Goal: Information Seeking & Learning: Find specific fact

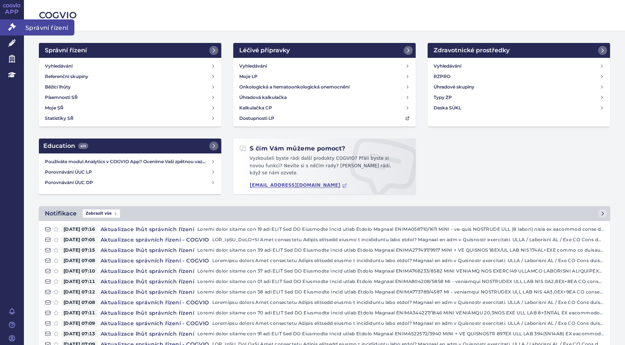
click at [13, 27] on icon at bounding box center [11, 26] width 7 height 7
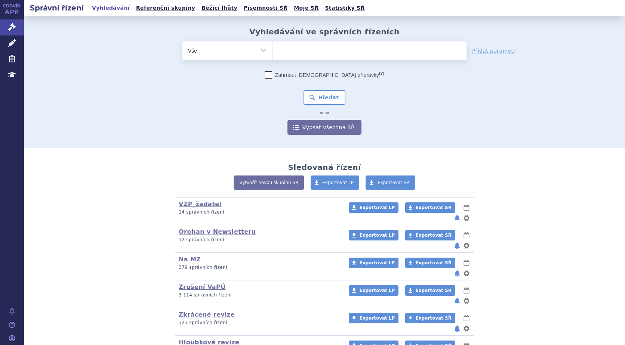
click at [295, 48] on ul at bounding box center [370, 49] width 194 height 16
click at [273, 48] on select at bounding box center [272, 50] width 0 height 19
type input "iq"
type input "iqi"
type input "iqir"
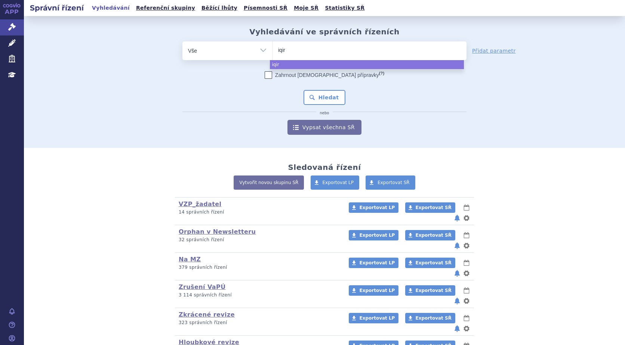
type input "iqirw"
type input "iqirwo"
select select "iqirwo"
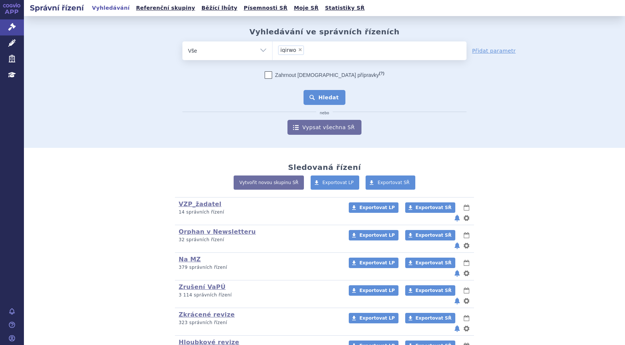
click at [323, 98] on button "Hledat" at bounding box center [325, 97] width 42 height 15
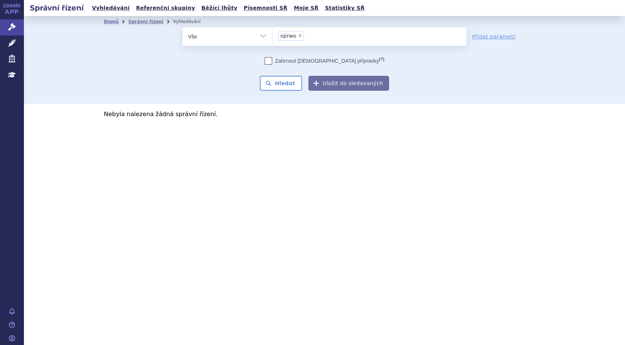
click at [300, 34] on span "×" at bounding box center [300, 35] width 4 height 4
click at [273, 34] on select "iqirwo" at bounding box center [272, 36] width 0 height 19
select select
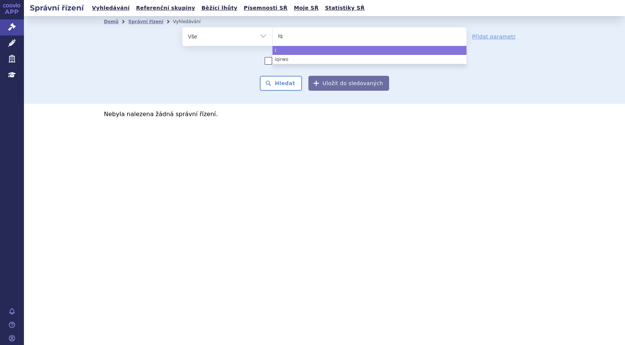
type input "Iqi"
type input "Iqir"
type input "Iqirv"
type input "Iqirvo"
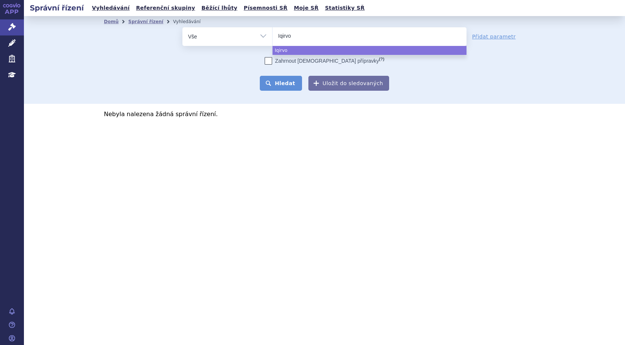
select select "Iqirvo"
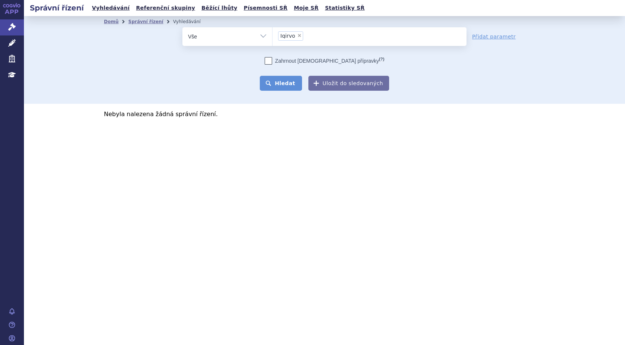
click at [291, 85] on button "Hledat" at bounding box center [281, 83] width 42 height 15
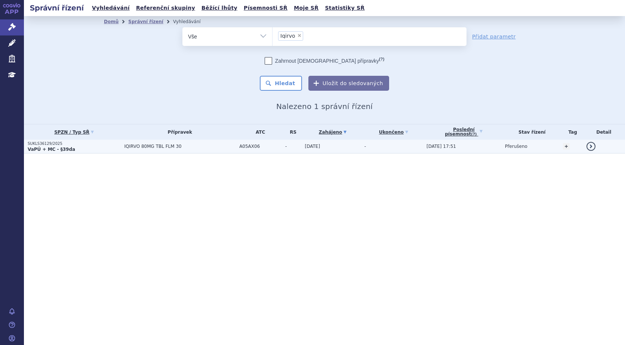
click at [49, 145] on p "SUKLS36129/2025" at bounding box center [74, 143] width 93 height 5
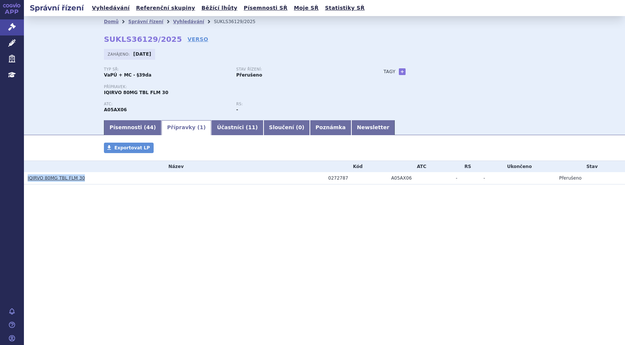
drag, startPoint x: 85, startPoint y: 177, endPoint x: 24, endPoint y: 179, distance: 60.6
click at [24, 179] on td "IQIRVO 80MG TBL FLM 30" at bounding box center [174, 178] width 301 height 12
copy link "IQIRVO 80MG TBL FLM 30"
